Goal: Book appointment/travel/reservation

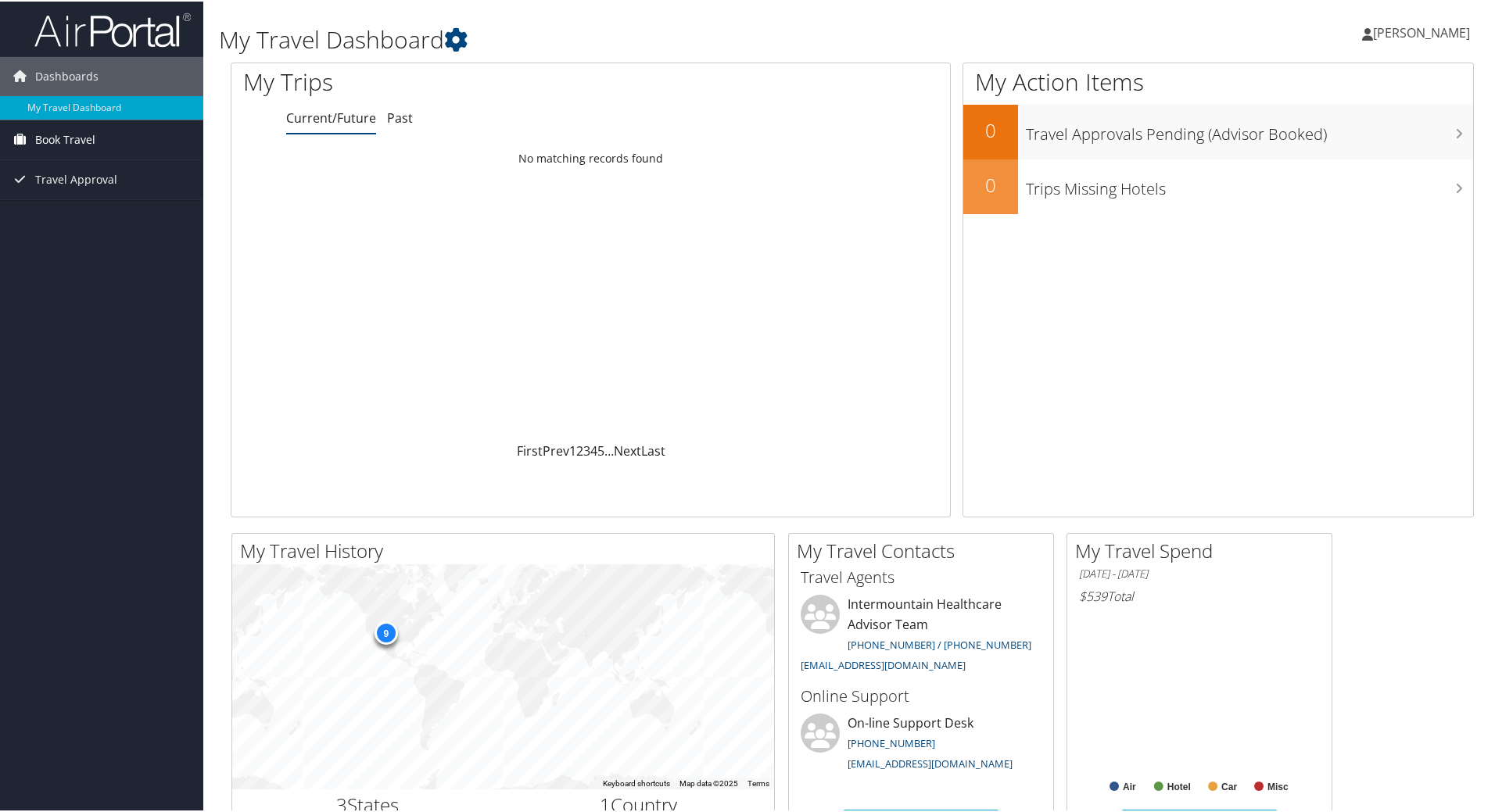
click at [101, 136] on link "Book Travel" at bounding box center [102, 138] width 203 height 39
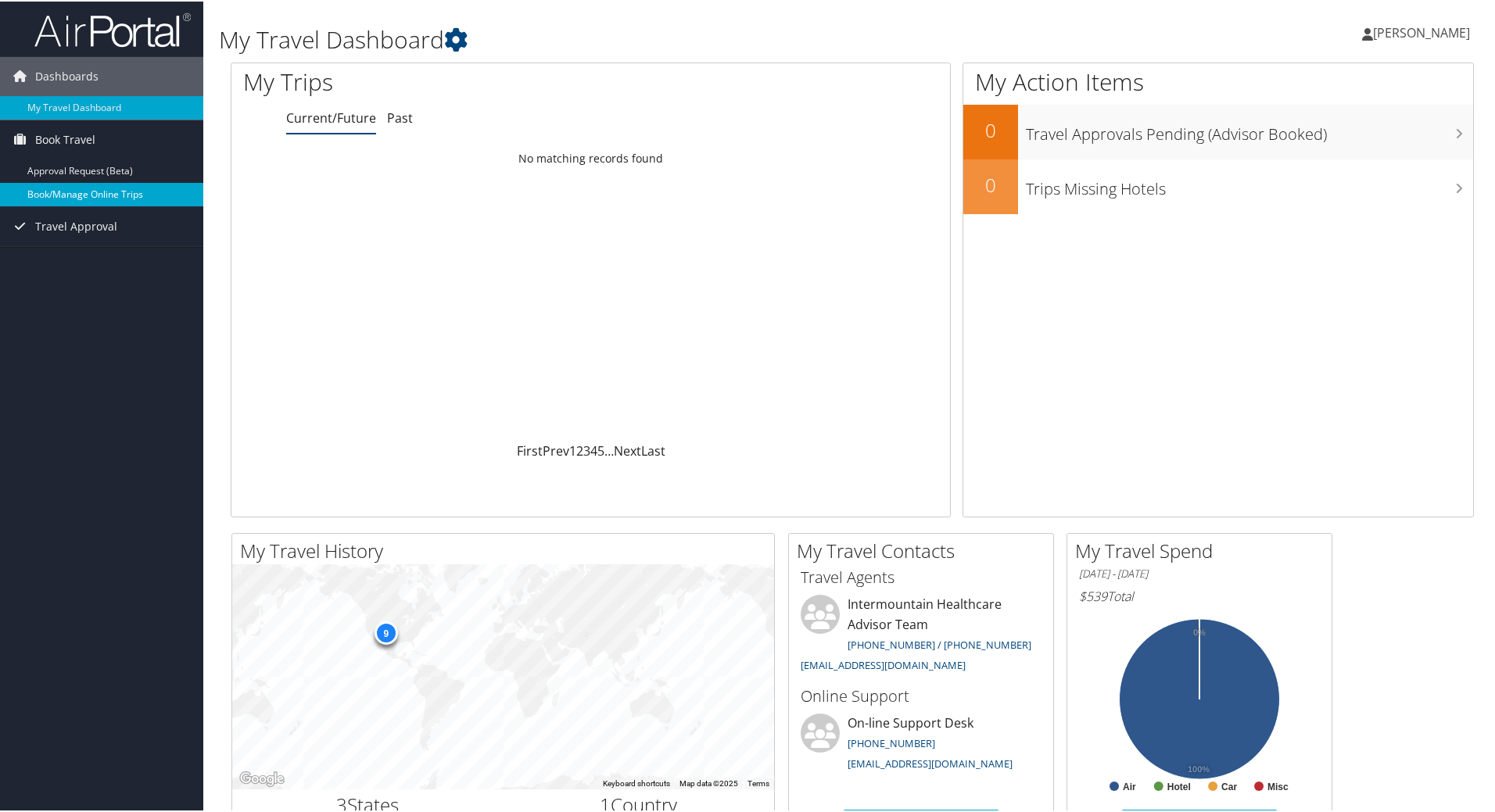
click at [102, 194] on link "Book/Manage Online Trips" at bounding box center [102, 193] width 203 height 23
